Goal: Task Accomplishment & Management: Use online tool/utility

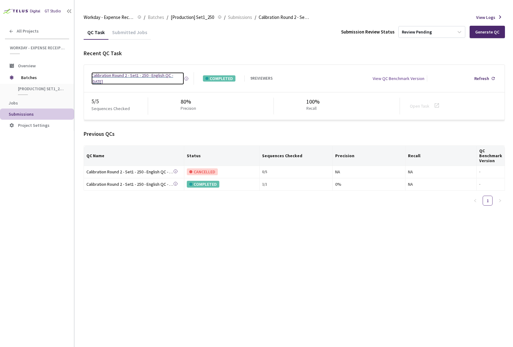
click at [138, 75] on div "Calibration Round 2 - Set1 - 250 - English QC - [DATE]" at bounding box center [137, 78] width 93 height 12
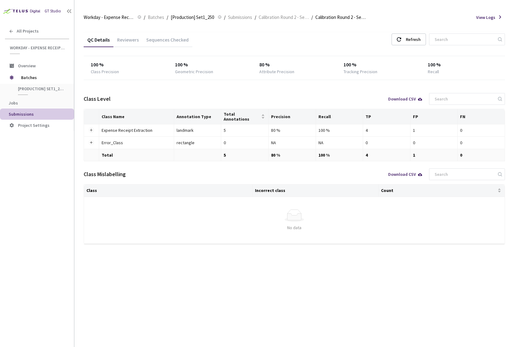
click at [156, 40] on div "Sequences Checked" at bounding box center [167, 42] width 50 height 11
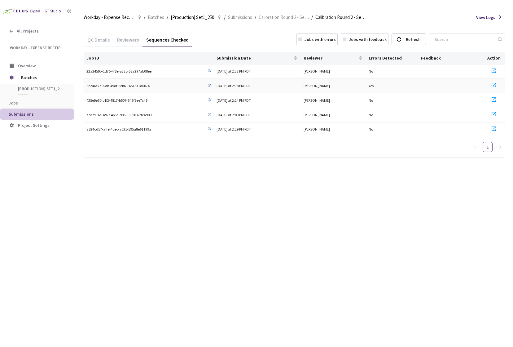
click at [492, 85] on icon at bounding box center [493, 84] width 7 height 7
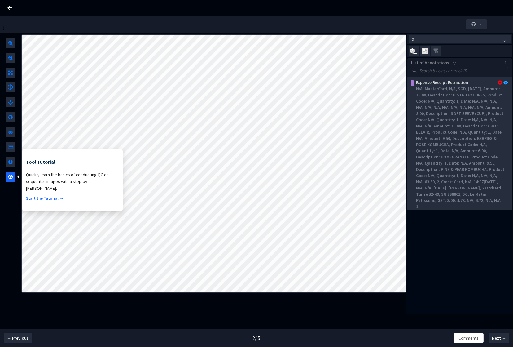
click at [470, 100] on div "N/A, MasterCard, N/A, SGD, [DATE], Amount: 15.00, Description: PISTA TEXTURES, …" at bounding box center [460, 144] width 89 height 118
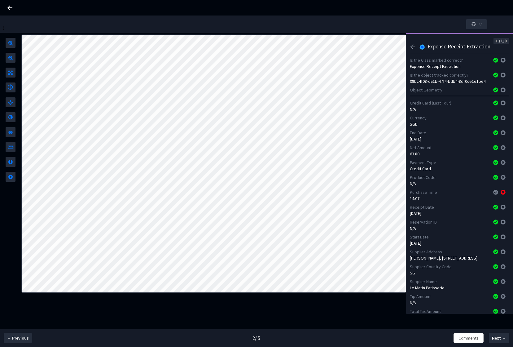
click at [493, 192] on icon at bounding box center [495, 192] width 5 height 5
click at [493, 193] on icon at bounding box center [495, 192] width 5 height 5
click at [500, 192] on icon at bounding box center [502, 192] width 5 height 5
click at [493, 192] on icon at bounding box center [495, 192] width 5 height 5
click at [414, 47] on icon "arrow-left" at bounding box center [413, 47] width 6 height 6
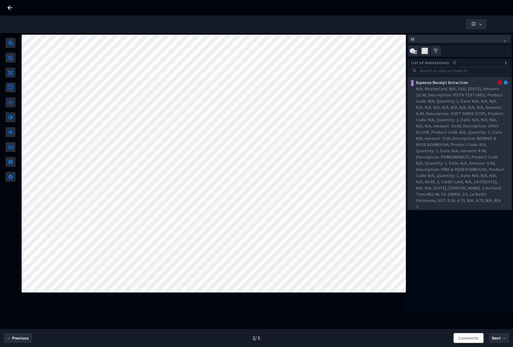
click at [455, 125] on div "N/A, MasterCard, N/A, SGD, [DATE], Amount: 15.00, Description: PISTA TEXTURES, …" at bounding box center [460, 144] width 89 height 118
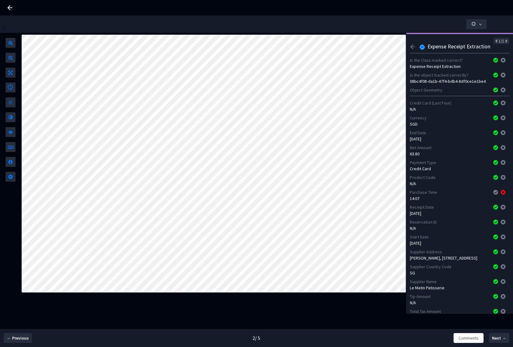
click at [493, 192] on icon at bounding box center [495, 192] width 5 height 5
drag, startPoint x: 500, startPoint y: 192, endPoint x: 496, endPoint y: 192, distance: 3.7
click at [500, 192] on icon at bounding box center [502, 192] width 5 height 5
click at [493, 192] on icon at bounding box center [495, 192] width 5 height 5
click at [500, 192] on icon at bounding box center [502, 192] width 5 height 5
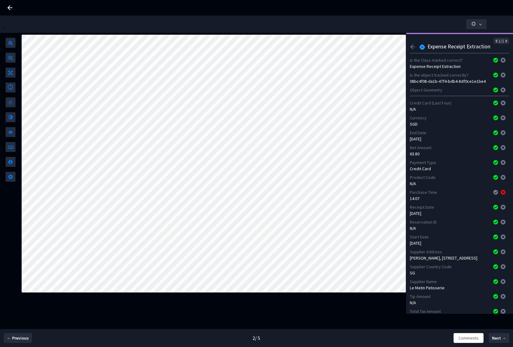
drag, startPoint x: 490, startPoint y: 192, endPoint x: 499, endPoint y: 193, distance: 8.7
click at [493, 192] on icon at bounding box center [495, 192] width 5 height 5
